Goal: Task Accomplishment & Management: Manage account settings

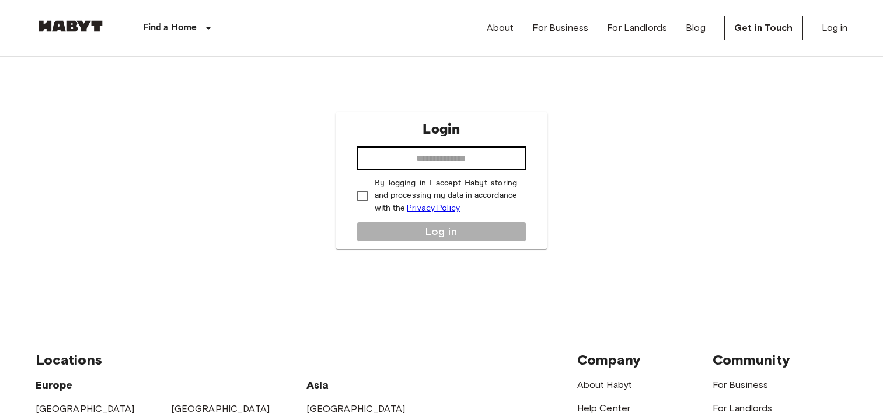
click at [424, 158] on input "email" at bounding box center [442, 158] width 170 height 23
type input "**********"
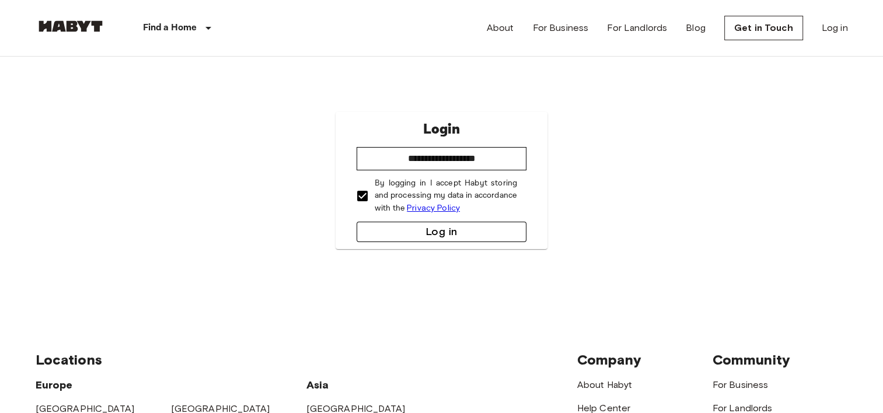
click at [428, 235] on button "Log in" at bounding box center [442, 232] width 170 height 20
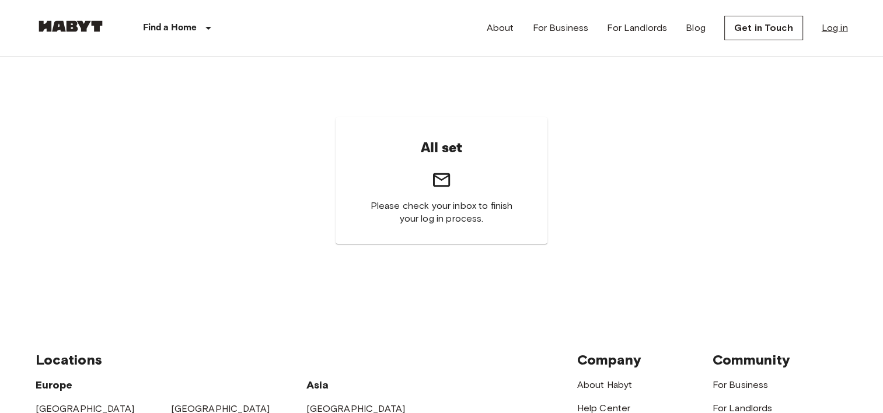
click at [839, 32] on link "Log in" at bounding box center [835, 28] width 26 height 14
